Goal: Navigation & Orientation: Find specific page/section

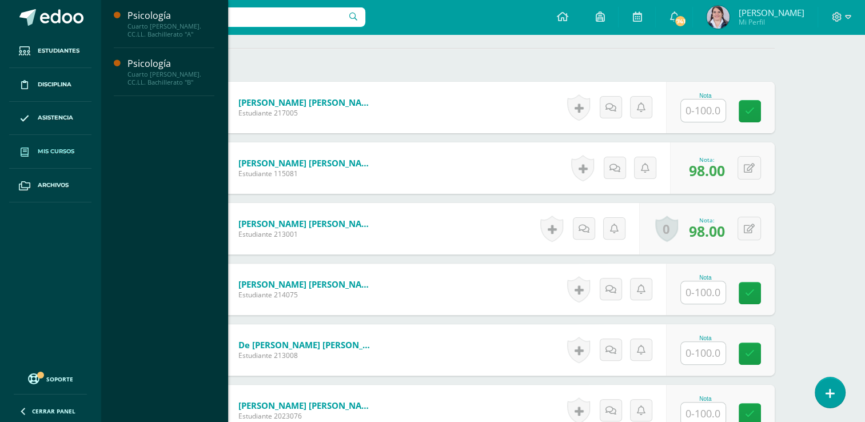
click at [45, 150] on span "Mis cursos" at bounding box center [56, 151] width 37 height 9
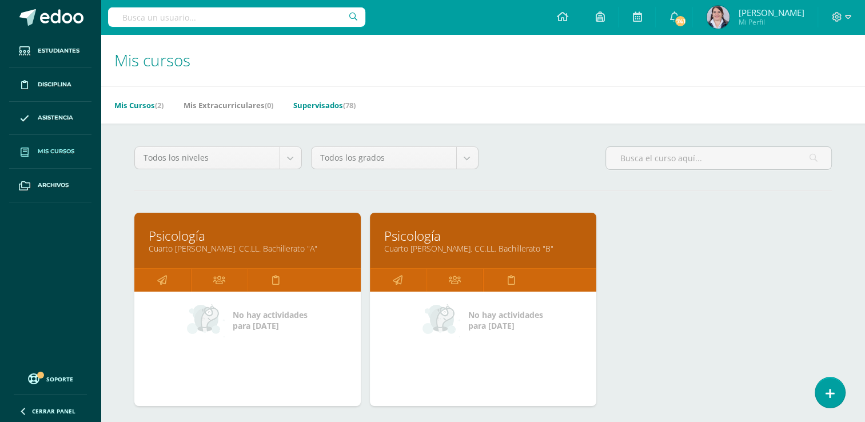
click at [318, 104] on link "Supervisados (78)" at bounding box center [324, 105] width 62 height 18
